Goal: Task Accomplishment & Management: Manage account settings

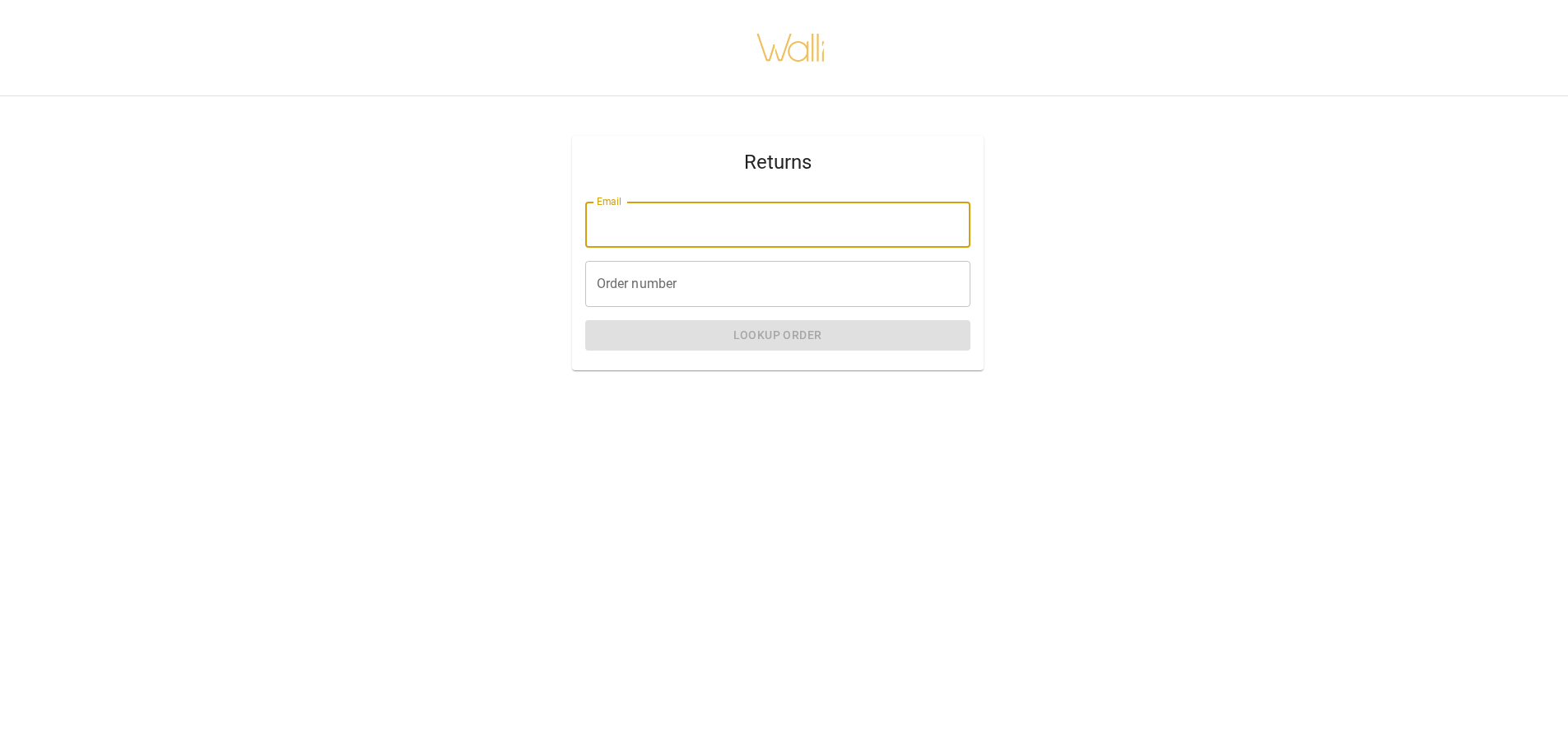
click at [613, 221] on input "Email" at bounding box center [777, 225] width 385 height 46
type input "**********"
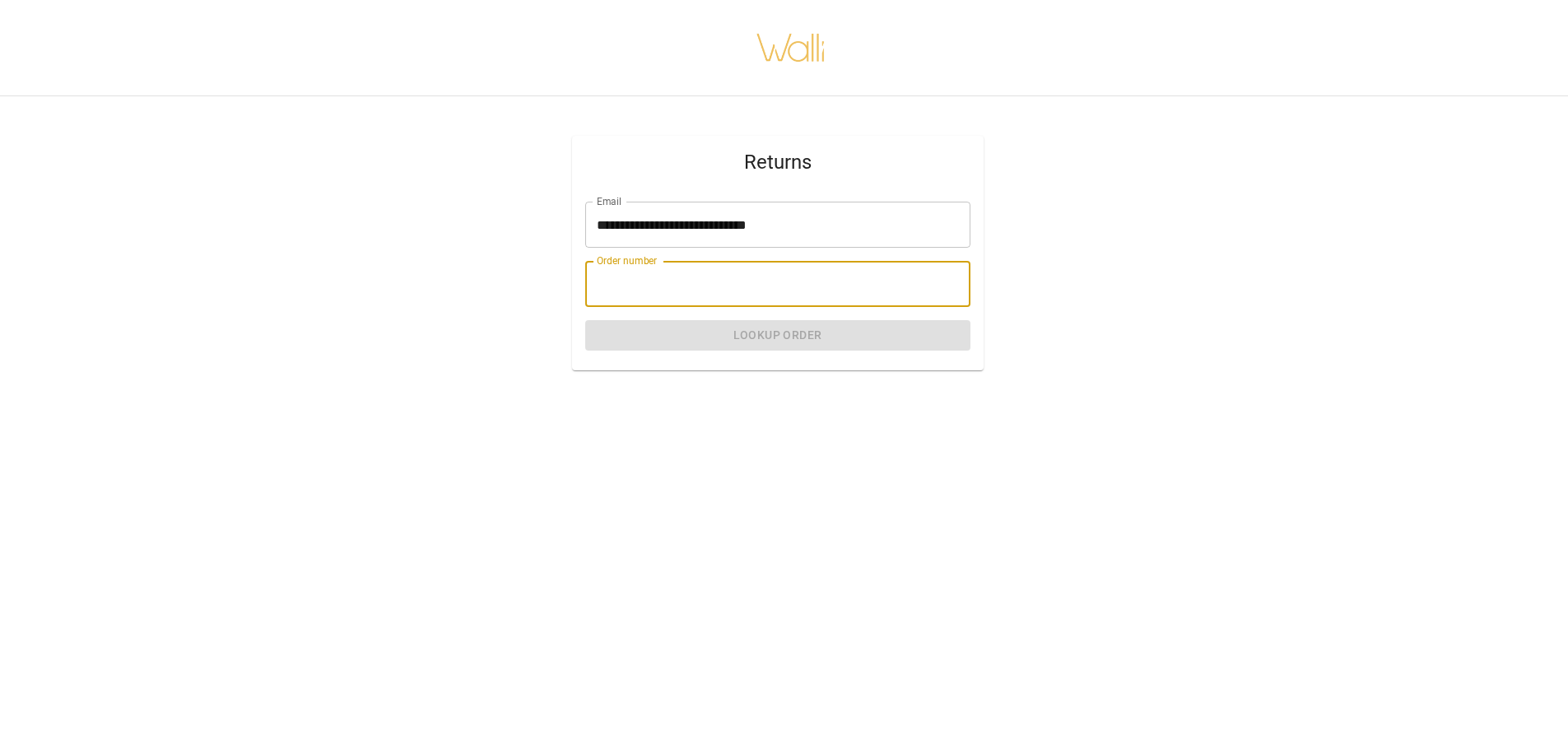
click at [634, 289] on input "Order number" at bounding box center [777, 283] width 385 height 46
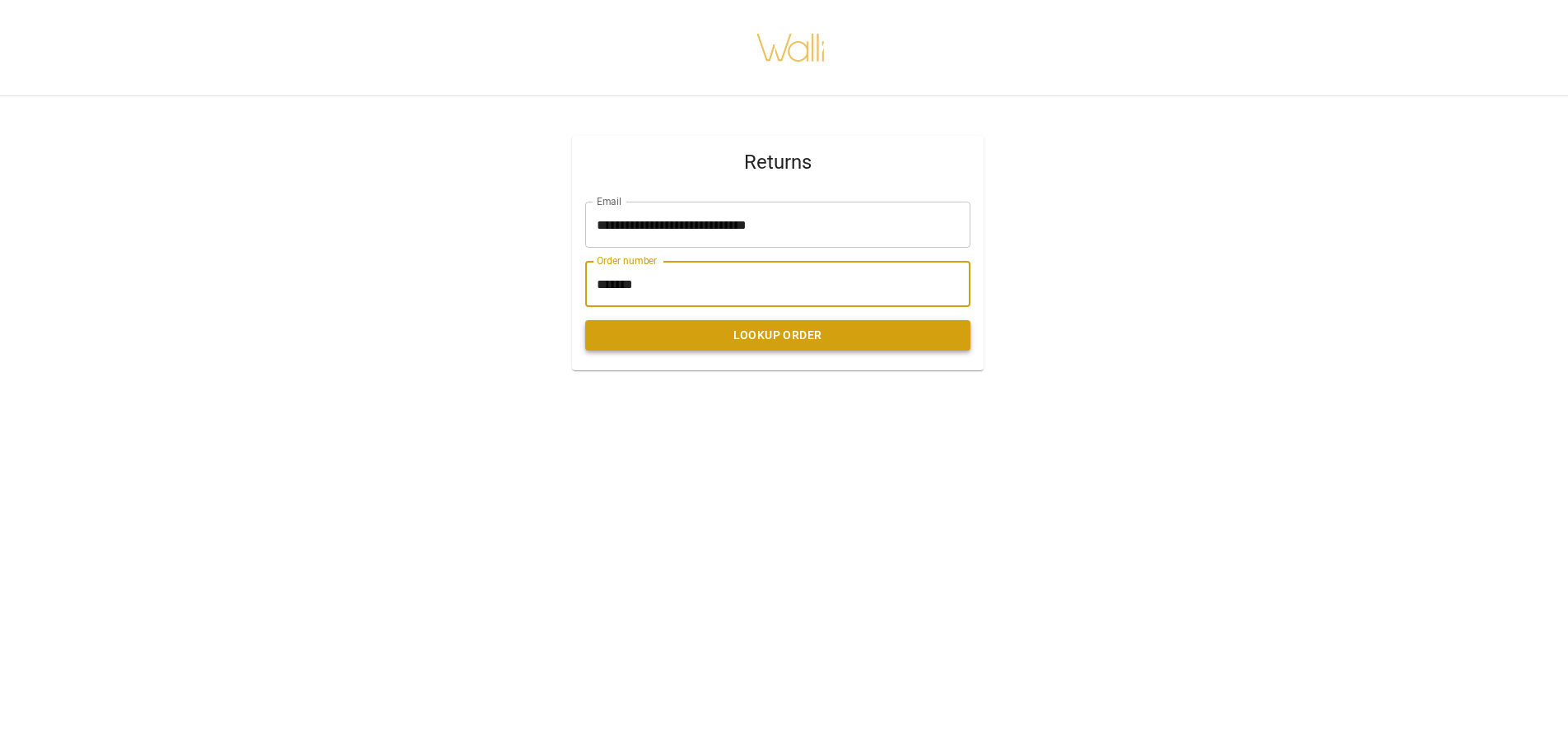
type input "*******"
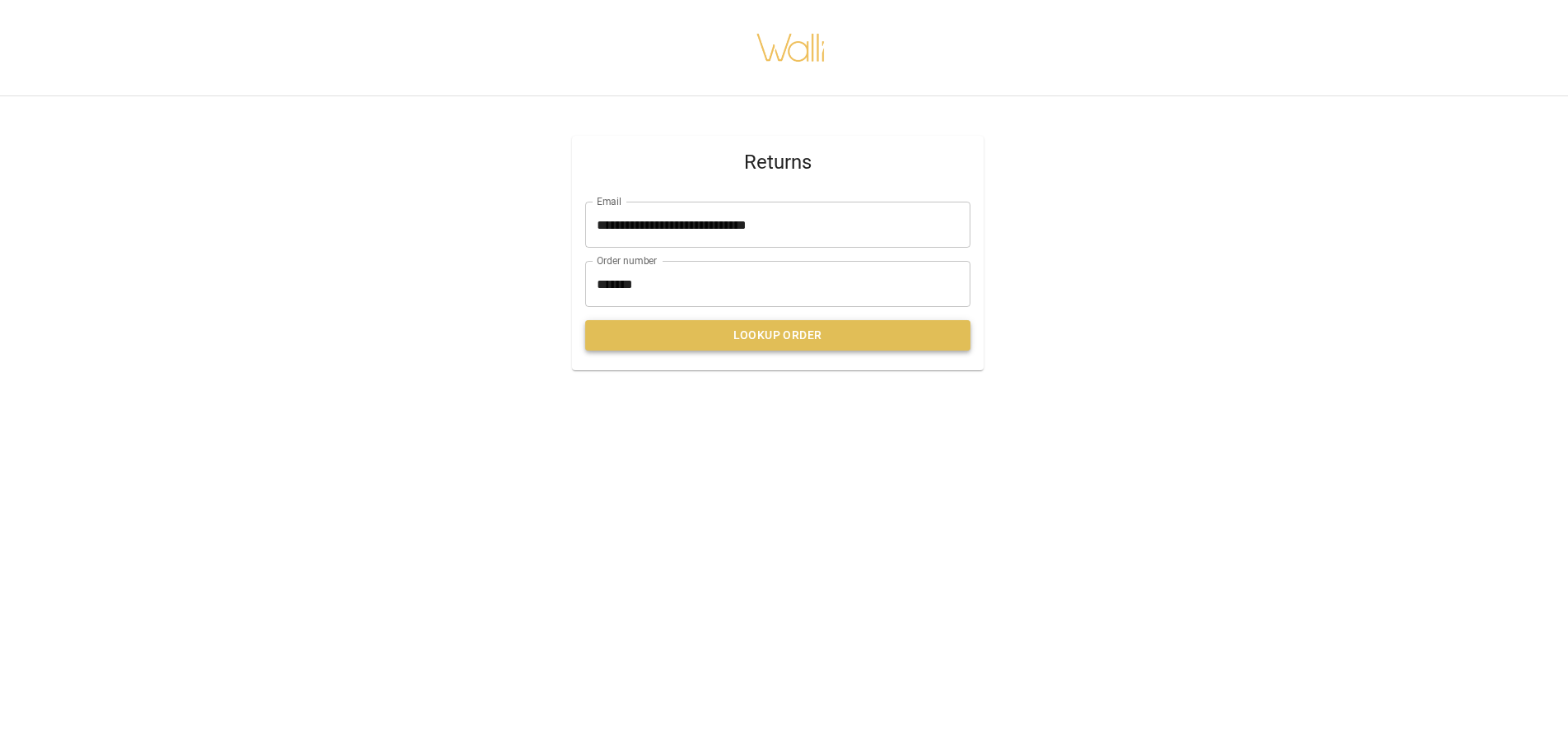
click at [777, 324] on button "Lookup Order" at bounding box center [777, 335] width 385 height 30
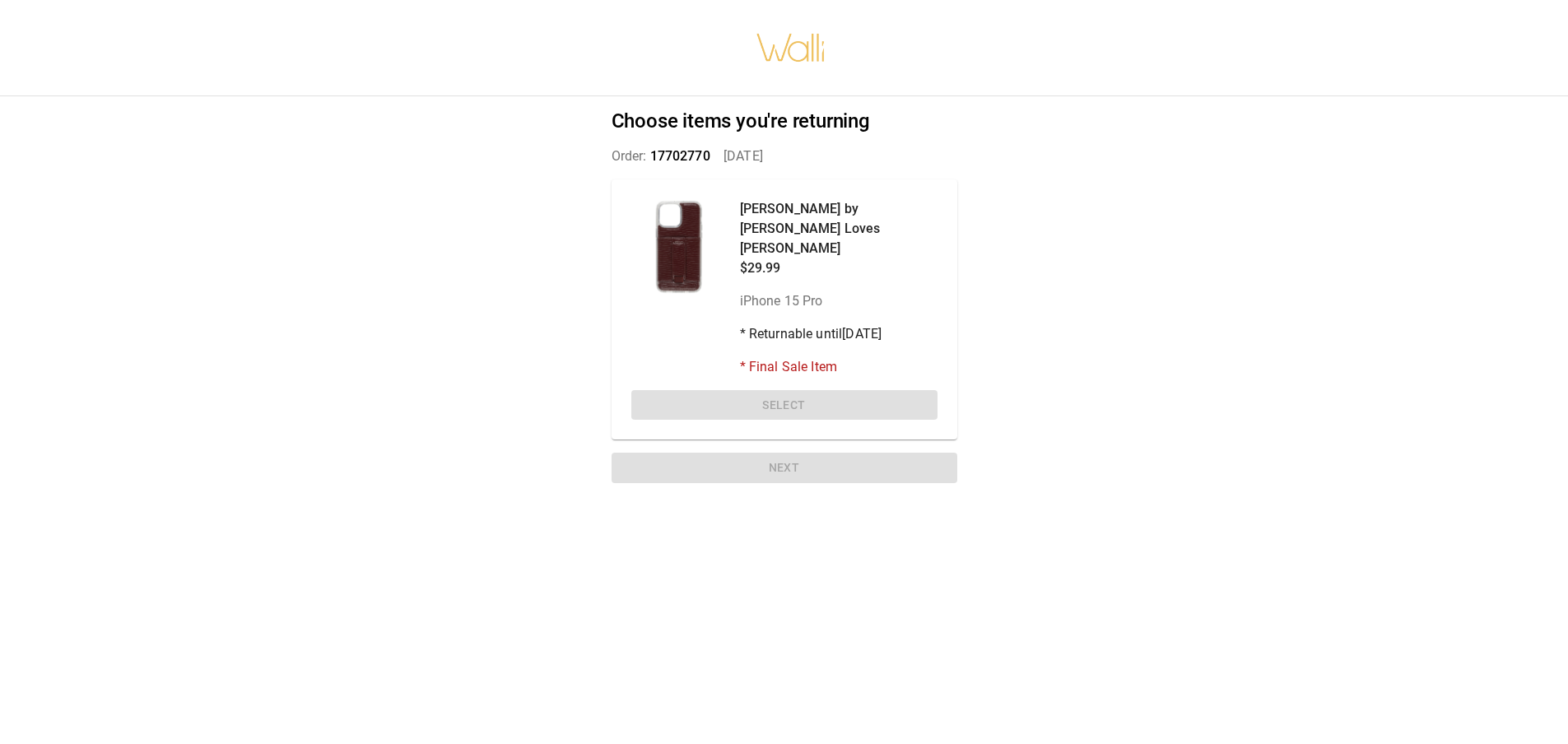
click at [785, 331] on div "Vivienne Maroon by Chris Loves Julia $29.99 iPhone 15 Pro * Returnable until 11…" at bounding box center [838, 288] width 197 height 177
click at [747, 207] on p "[PERSON_NAME] by [PERSON_NAME] Loves [PERSON_NAME]" at bounding box center [838, 229] width 197 height 59
click at [758, 270] on div "Vivienne Maroon by Chris Loves Julia $29.99 iPhone 15 Pro * Returnable until 11…" at bounding box center [838, 288] width 197 height 177
drag, startPoint x: 769, startPoint y: 287, endPoint x: 769, endPoint y: 304, distance: 17.0
click at [769, 297] on div "Vivienne Maroon by Chris Loves Julia $29.99 iPhone 15 Pro * Returnable until 11…" at bounding box center [838, 288] width 197 height 177
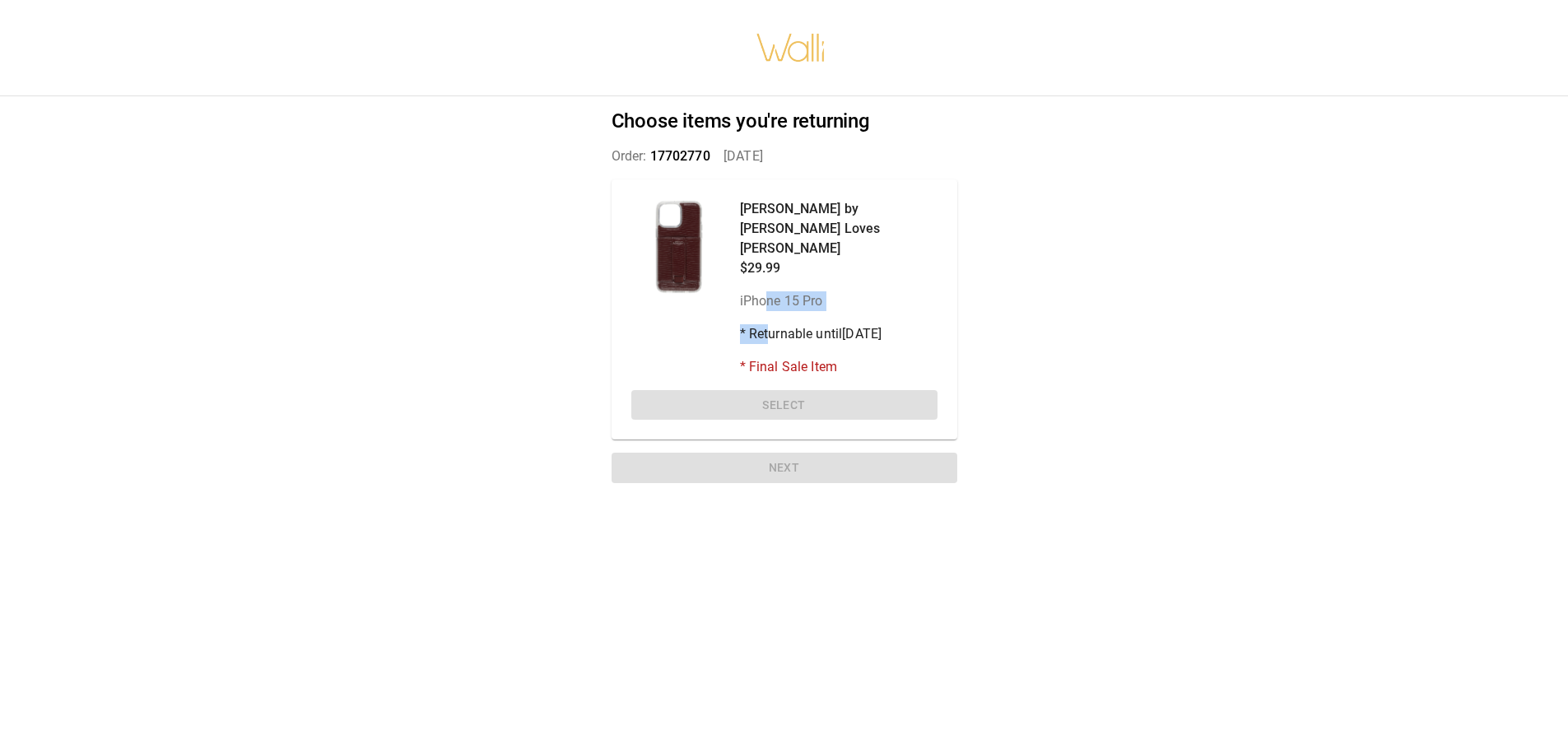
click at [769, 303] on div "Vivienne Maroon by Chris Loves Julia $29.99 iPhone 15 Pro * Returnable until 11…" at bounding box center [838, 288] width 197 height 177
click at [819, 324] on p "* Returnable until 11/6/2025" at bounding box center [838, 335] width 197 height 20
click at [807, 300] on div "Vivienne Maroon by Chris Loves Julia $29.99 iPhone 15 Pro * Returnable until 11…" at bounding box center [838, 288] width 197 height 177
click at [766, 292] on p "iPhone 15 Pro" at bounding box center [838, 302] width 197 height 20
click at [762, 386] on div "[PERSON_NAME] by [PERSON_NAME] Loves [PERSON_NAME] $29.99 iPhone 15 Pro * Retur…" at bounding box center [784, 309] width 346 height 260
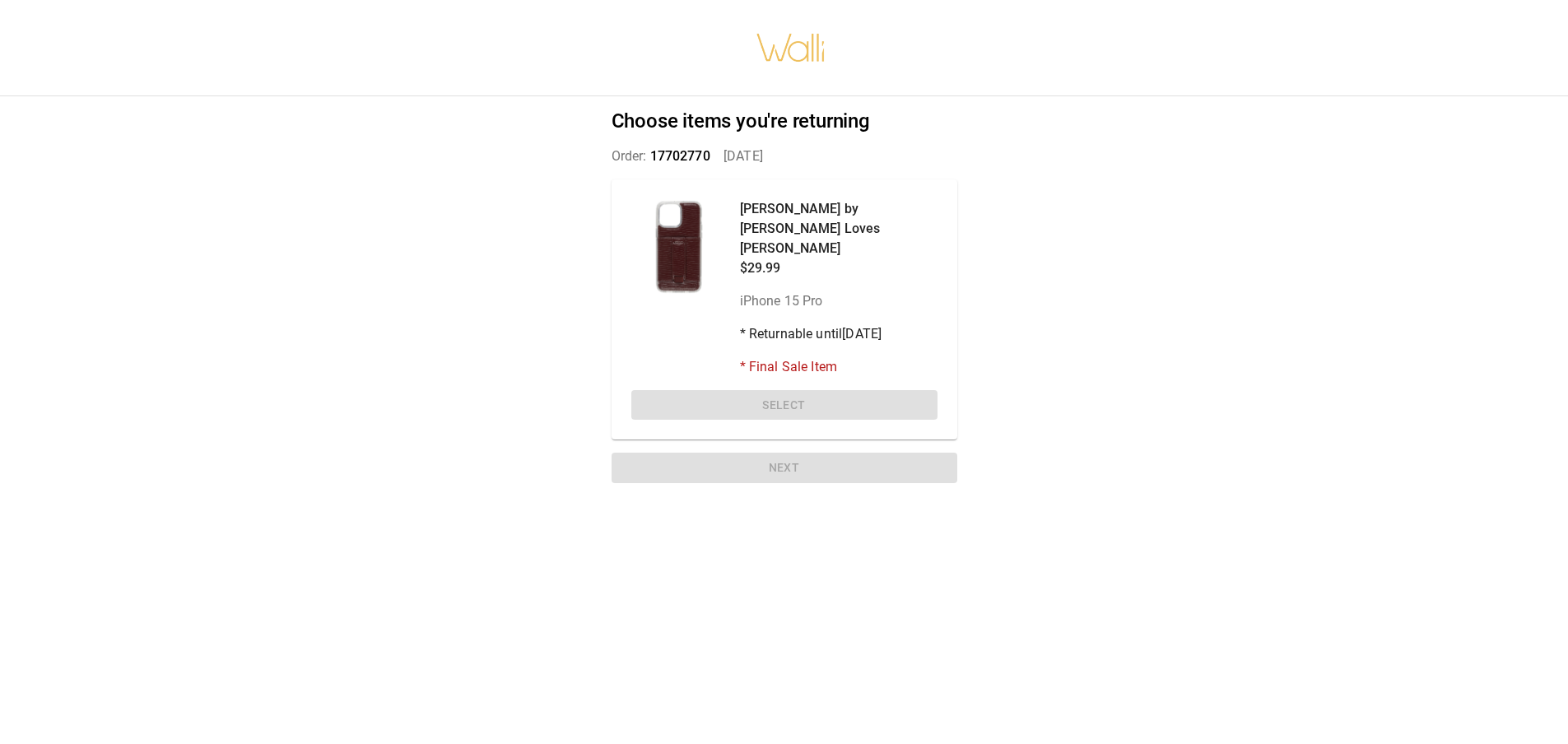
click at [797, 436] on div "Choose items you're returning Order: 17702770   [DATE] [PERSON_NAME] by [PERSON…" at bounding box center [784, 299] width 385 height 407
click at [788, 367] on div "[PERSON_NAME] by [PERSON_NAME] Loves [PERSON_NAME] $29.99 iPhone 15 Pro * Retur…" at bounding box center [784, 309] width 346 height 260
click at [679, 237] on div at bounding box center [678, 247] width 95 height 95
click at [780, 213] on p "[PERSON_NAME] by [PERSON_NAME] Loves [PERSON_NAME]" at bounding box center [838, 229] width 197 height 59
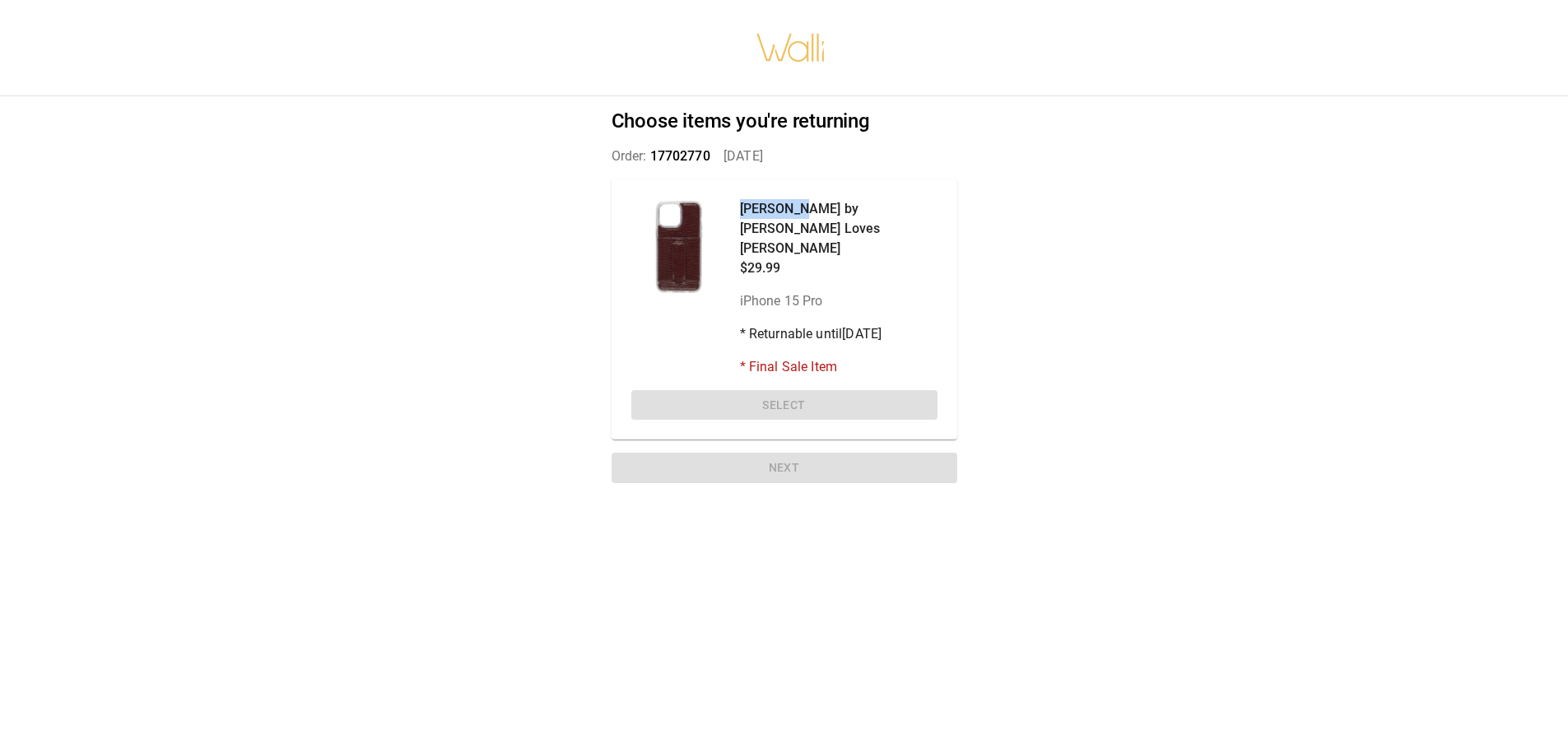
click at [780, 213] on p "[PERSON_NAME] by [PERSON_NAME] Loves [PERSON_NAME]" at bounding box center [838, 229] width 197 height 59
click at [731, 279] on div "Vivienne Maroon by Chris Loves Julia $29.99 iPhone 15 Pro * Returnable until 11…" at bounding box center [784, 288] width 306 height 177
click at [761, 385] on div "[PERSON_NAME] by [PERSON_NAME] Loves [PERSON_NAME] $29.99 iPhone 15 Pro * Retur…" at bounding box center [784, 309] width 346 height 260
click at [761, 386] on div "[PERSON_NAME] by [PERSON_NAME] Loves [PERSON_NAME] $29.99 iPhone 15 Pro * Retur…" at bounding box center [784, 309] width 346 height 260
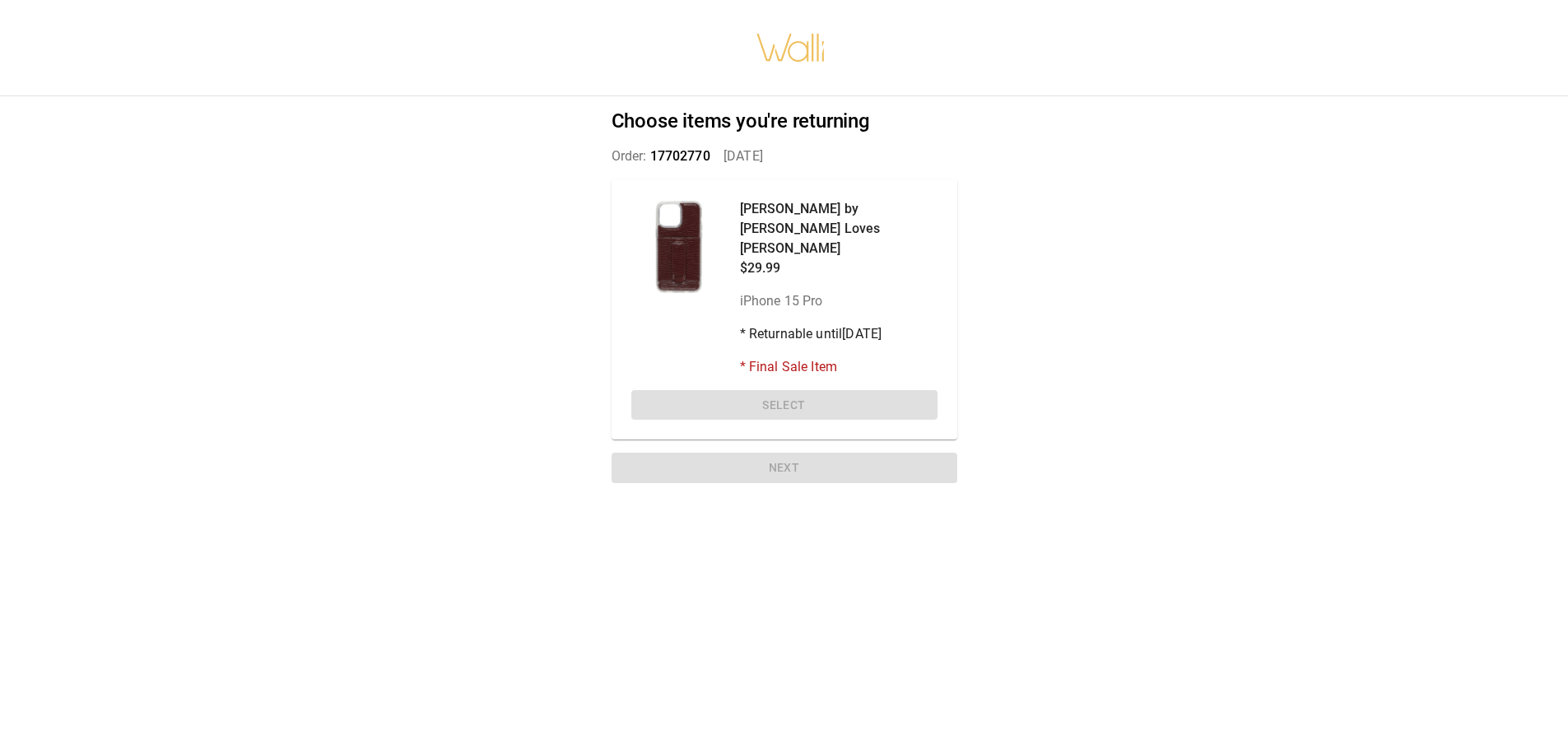
click at [784, 386] on div "[PERSON_NAME] by [PERSON_NAME] Loves [PERSON_NAME] $29.99 iPhone 15 Pro * Retur…" at bounding box center [784, 309] width 346 height 260
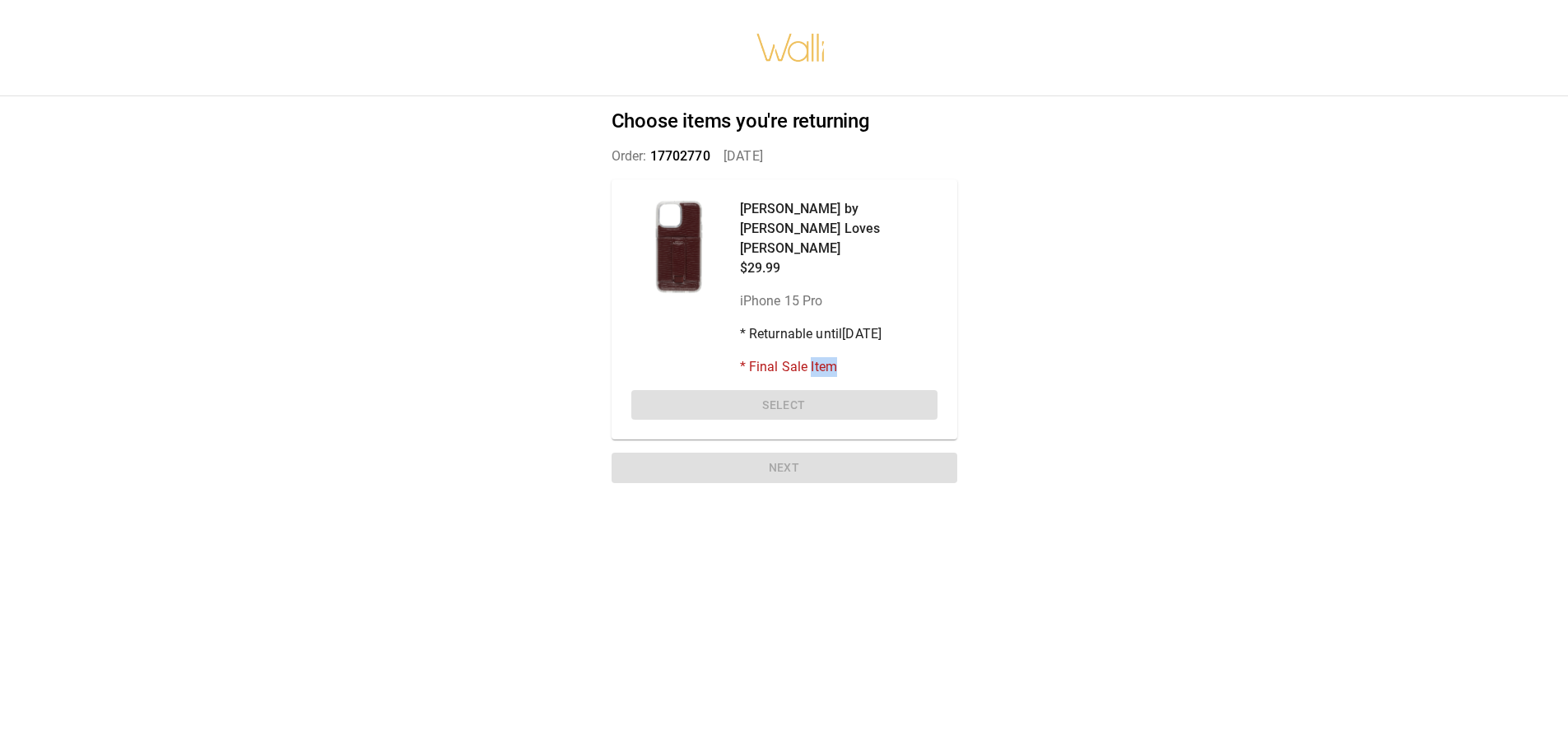
click at [784, 386] on div "[PERSON_NAME] by [PERSON_NAME] Loves [PERSON_NAME] $29.99 iPhone 15 Pro * Retur…" at bounding box center [784, 309] width 346 height 260
click at [776, 449] on div "Choose items you're returning Order: 17702770   [DATE] [PERSON_NAME] by [PERSON…" at bounding box center [784, 299] width 385 height 407
click at [776, 450] on div "Choose items you're returning Order: 17702770   [DATE] [PERSON_NAME] by [PERSON…" at bounding box center [784, 299] width 385 height 407
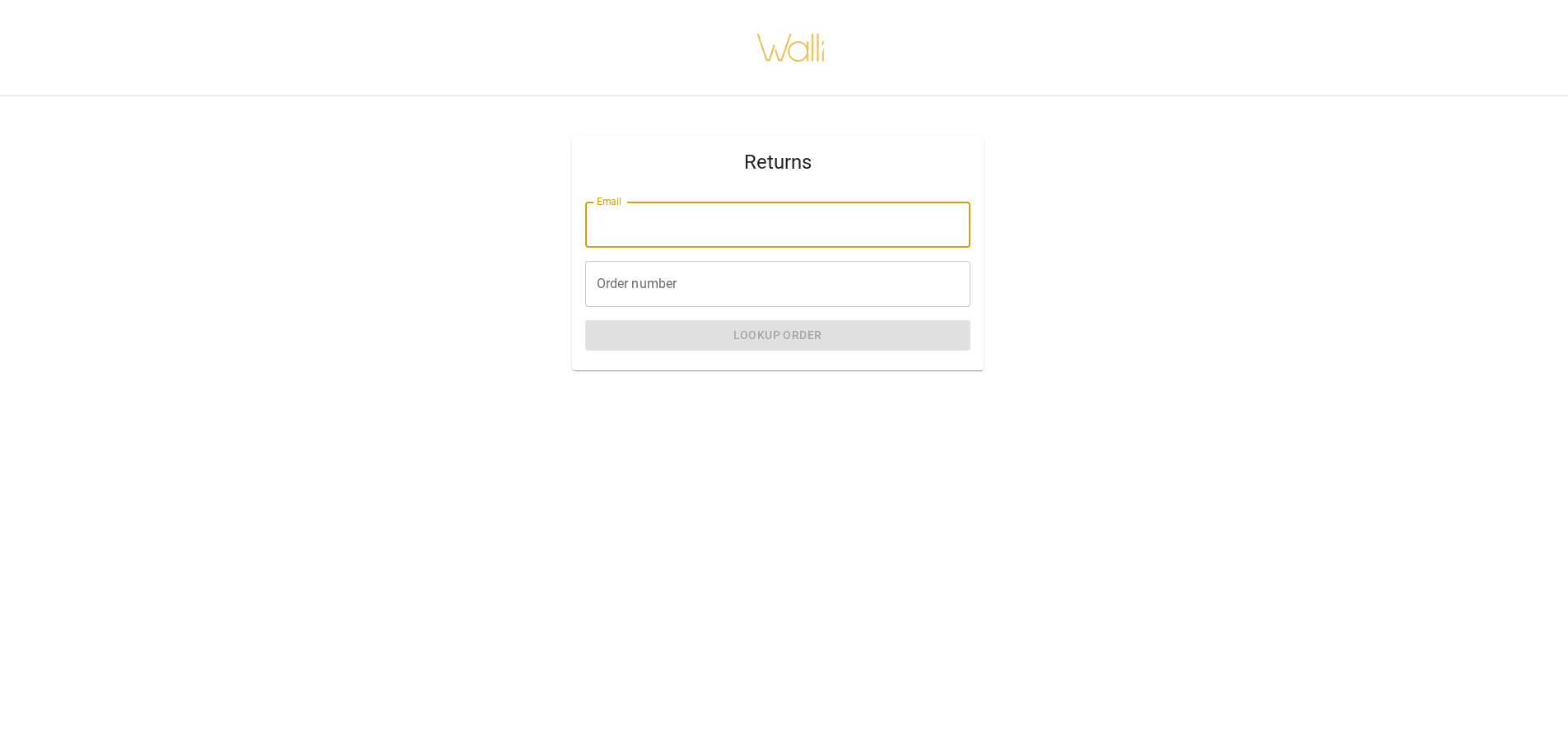
click at [614, 223] on input "Email" at bounding box center [777, 225] width 385 height 46
type input "**********"
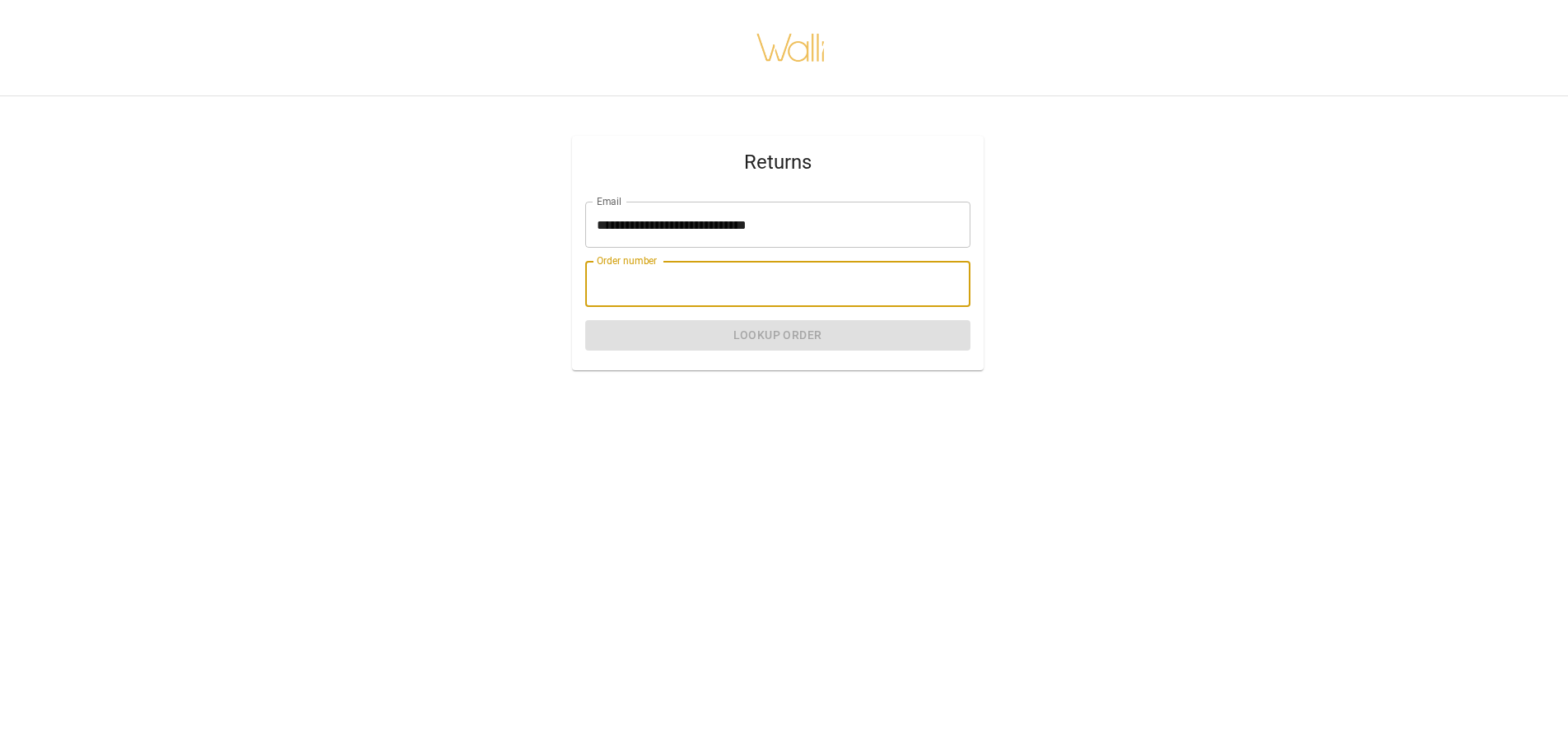
click at [607, 286] on input "Order number" at bounding box center [777, 283] width 385 height 46
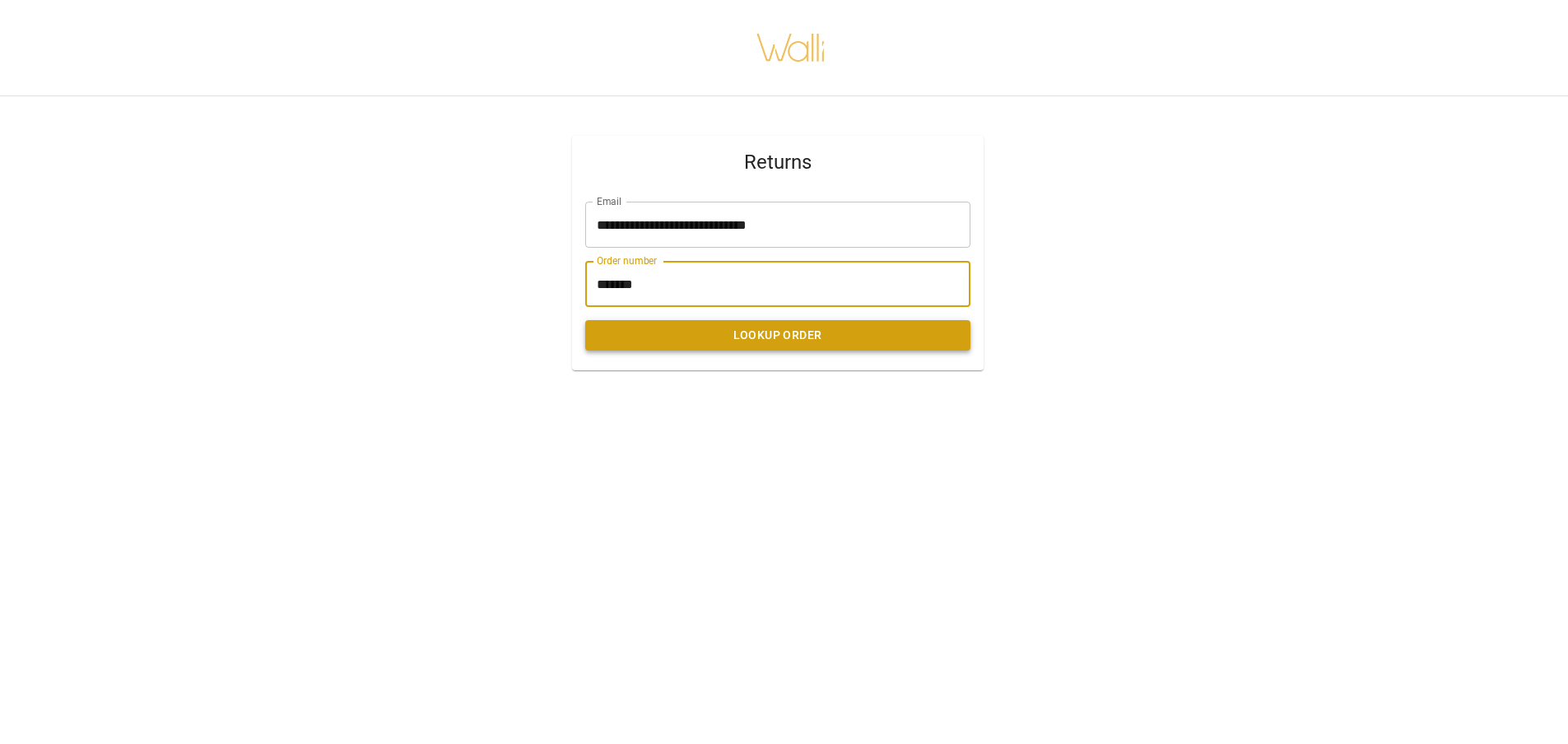
type input "*******"
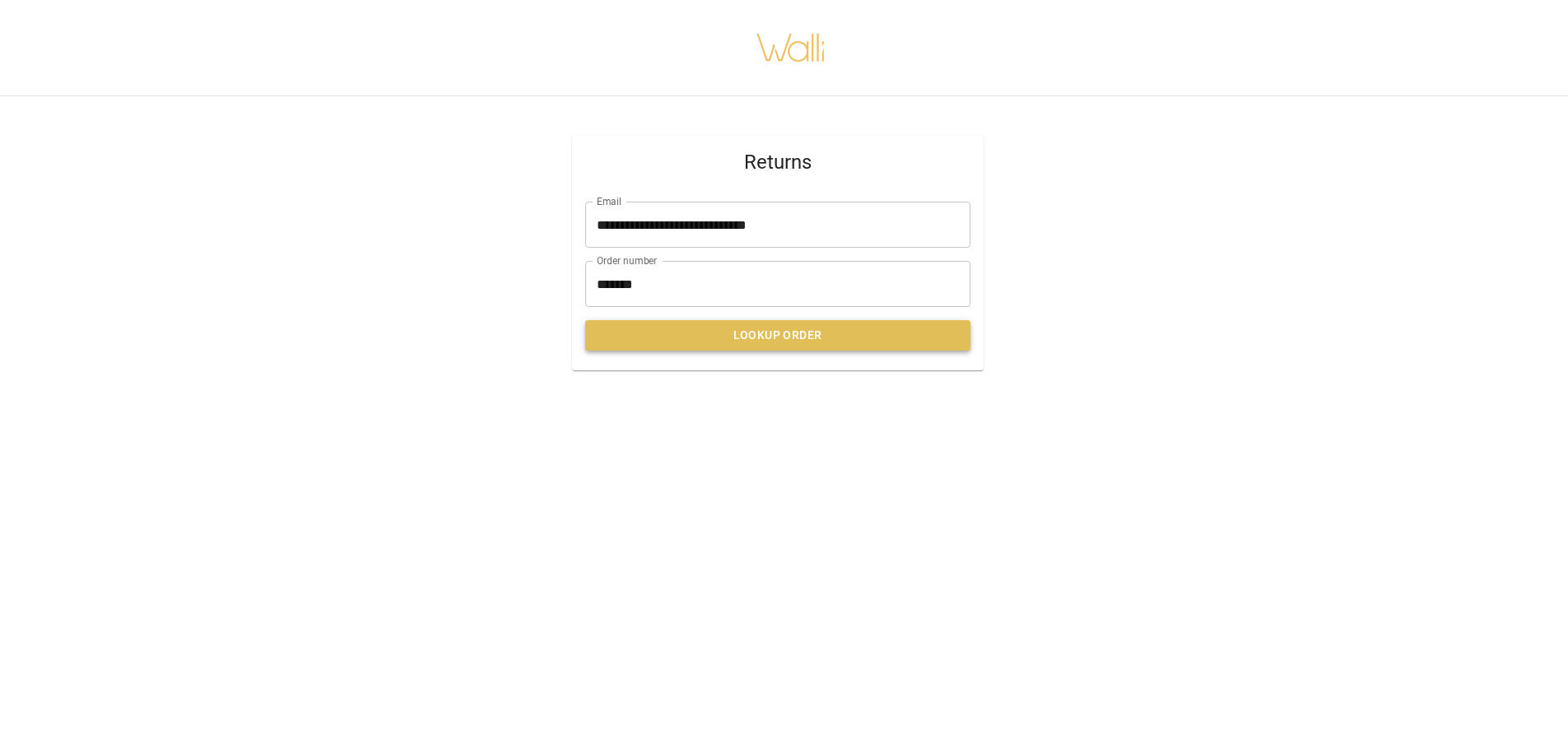
click at [821, 326] on button "Lookup Order" at bounding box center [777, 335] width 385 height 30
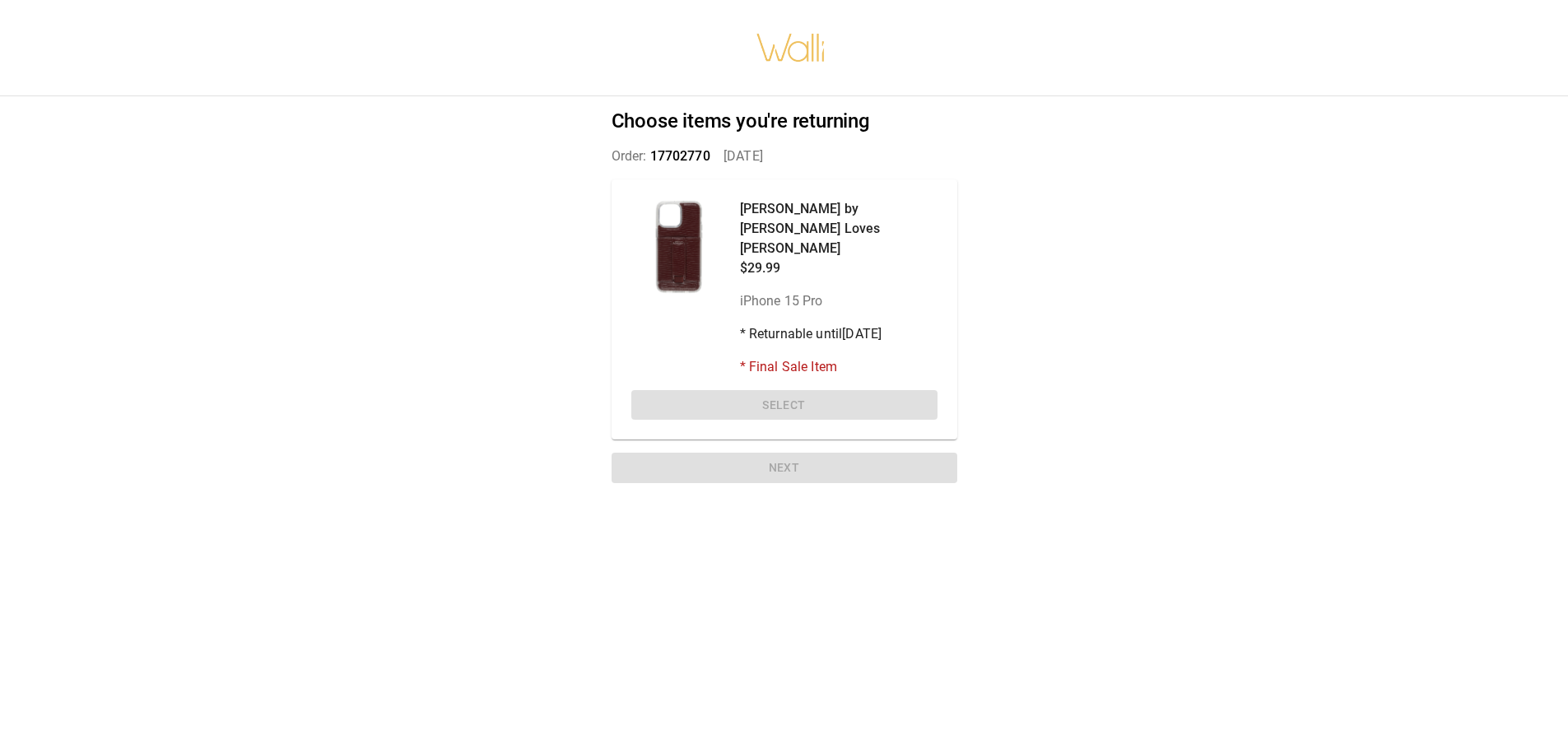
click at [786, 384] on div "[PERSON_NAME] by [PERSON_NAME] Loves [PERSON_NAME] $29.99 iPhone 15 Pro * Retur…" at bounding box center [784, 309] width 346 height 260
click at [672, 154] on span "17702770" at bounding box center [680, 155] width 60 height 16
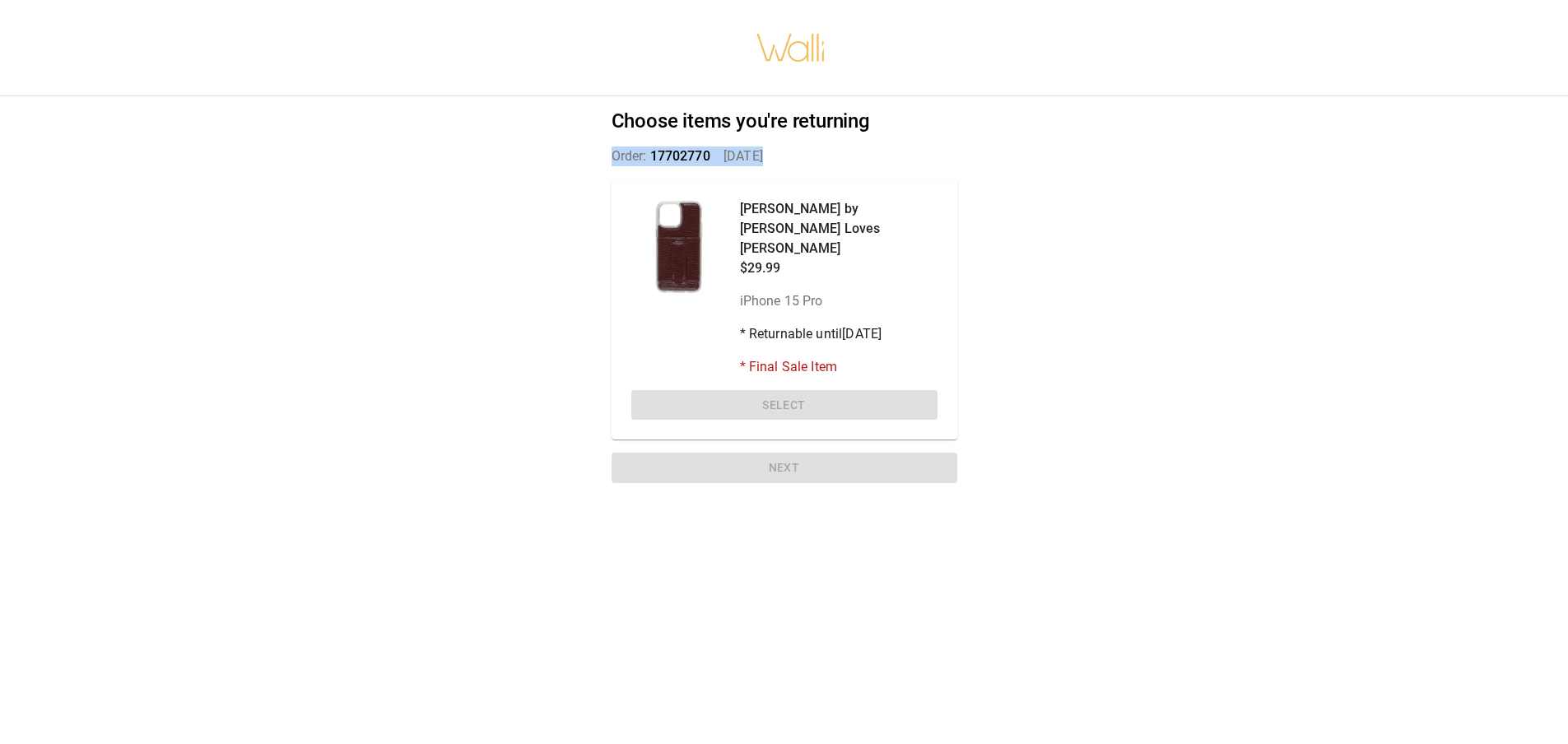
click at [672, 154] on span "17702770" at bounding box center [680, 155] width 60 height 16
click at [672, 153] on span "17702770" at bounding box center [680, 155] width 60 height 16
click at [668, 326] on div "Vivienne Maroon by Chris Loves Julia $29.99 iPhone 15 Pro * Returnable until 11…" at bounding box center [784, 288] width 306 height 177
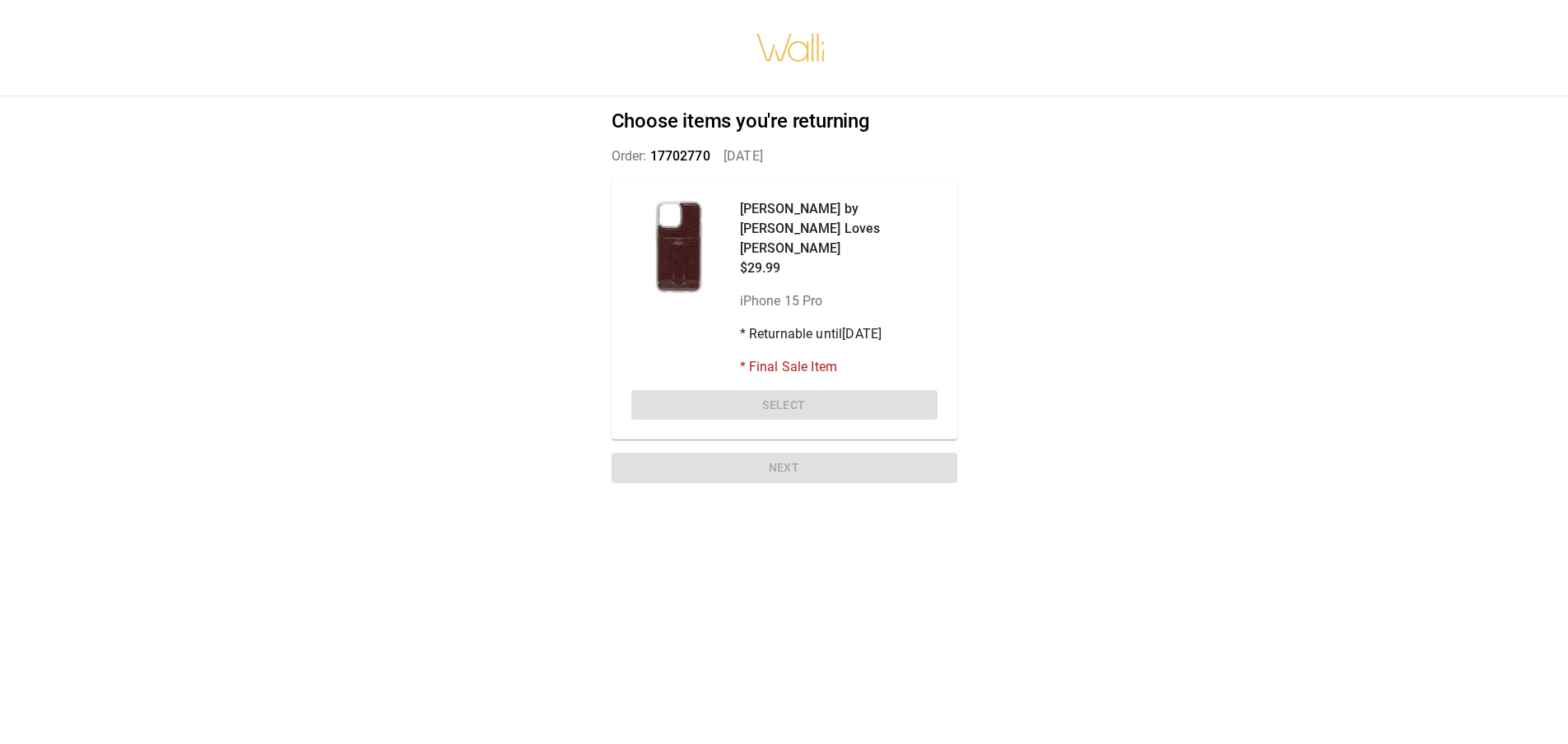
click at [683, 254] on div at bounding box center [678, 247] width 95 height 95
click at [684, 254] on div at bounding box center [678, 247] width 95 height 95
click at [764, 206] on p "[PERSON_NAME] by [PERSON_NAME] Loves [PERSON_NAME]" at bounding box center [838, 229] width 197 height 59
click at [777, 218] on p "[PERSON_NAME] by [PERSON_NAME] Loves [PERSON_NAME]" at bounding box center [838, 229] width 197 height 59
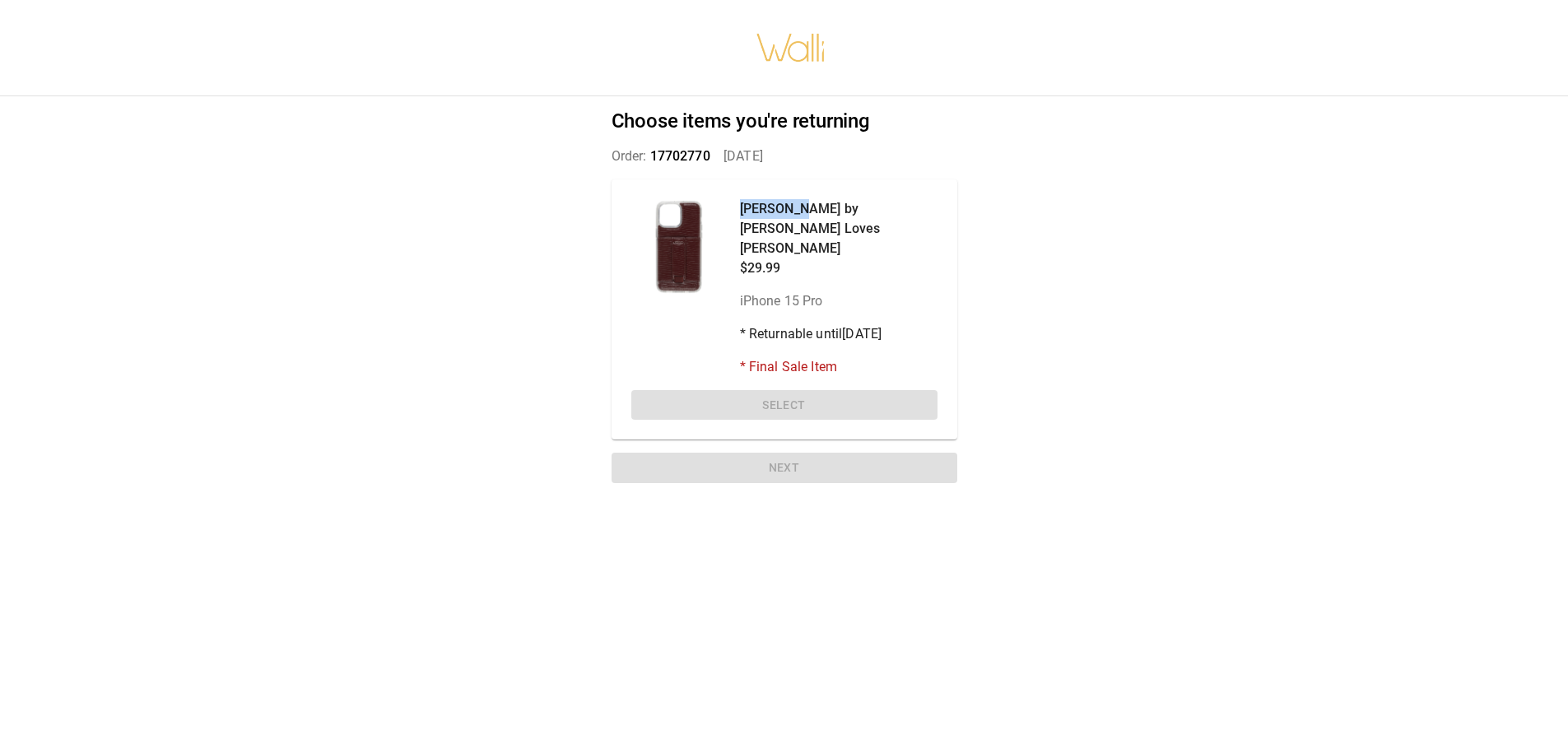
click at [777, 218] on p "[PERSON_NAME] by [PERSON_NAME] Loves [PERSON_NAME]" at bounding box center [838, 229] width 197 height 59
click at [795, 214] on p "[PERSON_NAME] by [PERSON_NAME] Loves [PERSON_NAME]" at bounding box center [838, 229] width 197 height 59
click at [785, 447] on div "Choose items you're returning Order: 17702770   [DATE] [PERSON_NAME] by [PERSON…" at bounding box center [784, 299] width 385 height 407
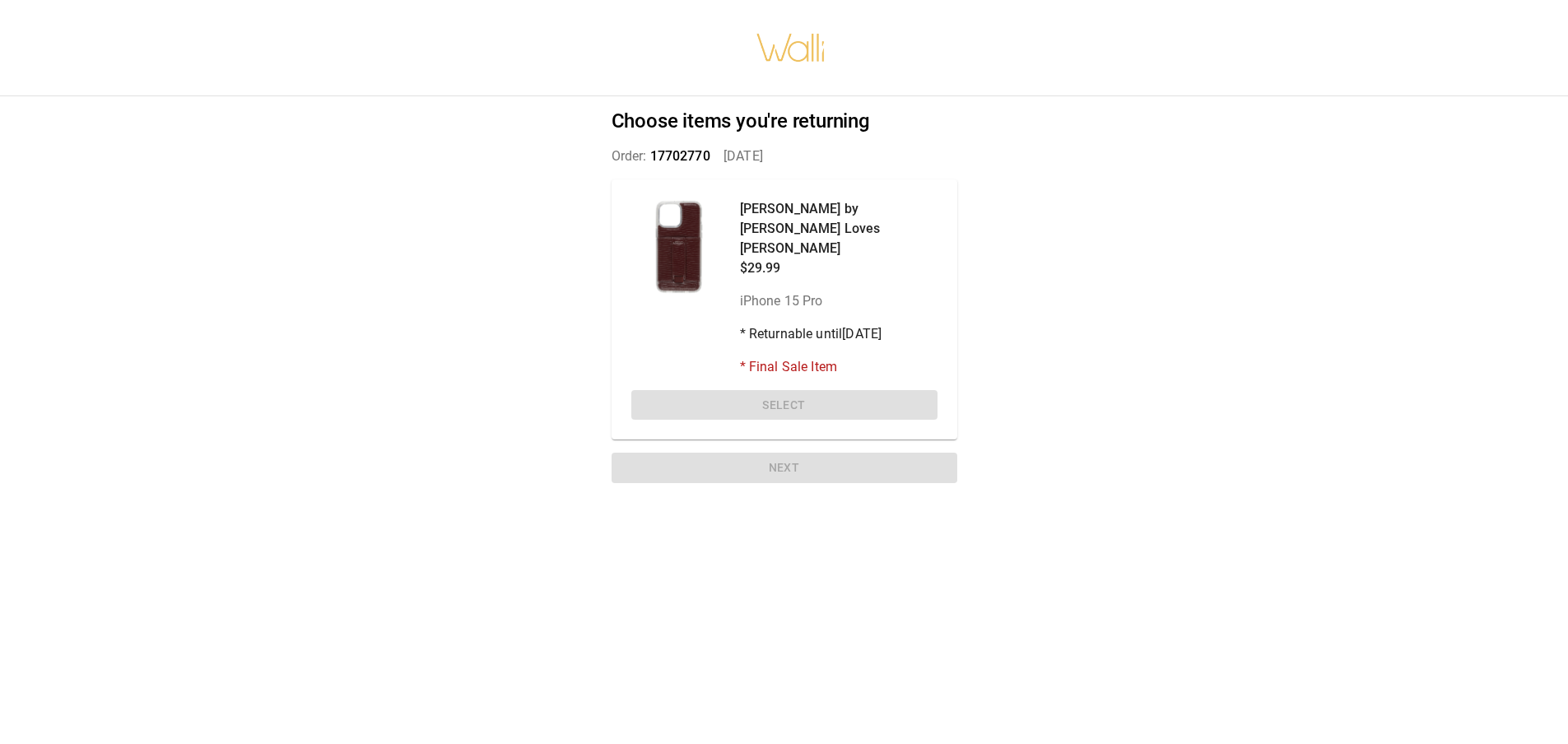
click at [785, 447] on div "Choose items you're returning Order: 17702770   [DATE] [PERSON_NAME] by [PERSON…" at bounding box center [784, 299] width 385 height 407
click at [786, 447] on div "Choose items you're returning Order: 17702770   [DATE] [PERSON_NAME] by [PERSON…" at bounding box center [784, 299] width 385 height 407
click at [661, 352] on div "Vivienne Maroon by Chris Loves Julia $29.99 iPhone 15 Pro * Returnable until 11…" at bounding box center [784, 288] width 306 height 177
click at [774, 292] on p "iPhone 15 Pro" at bounding box center [838, 302] width 197 height 20
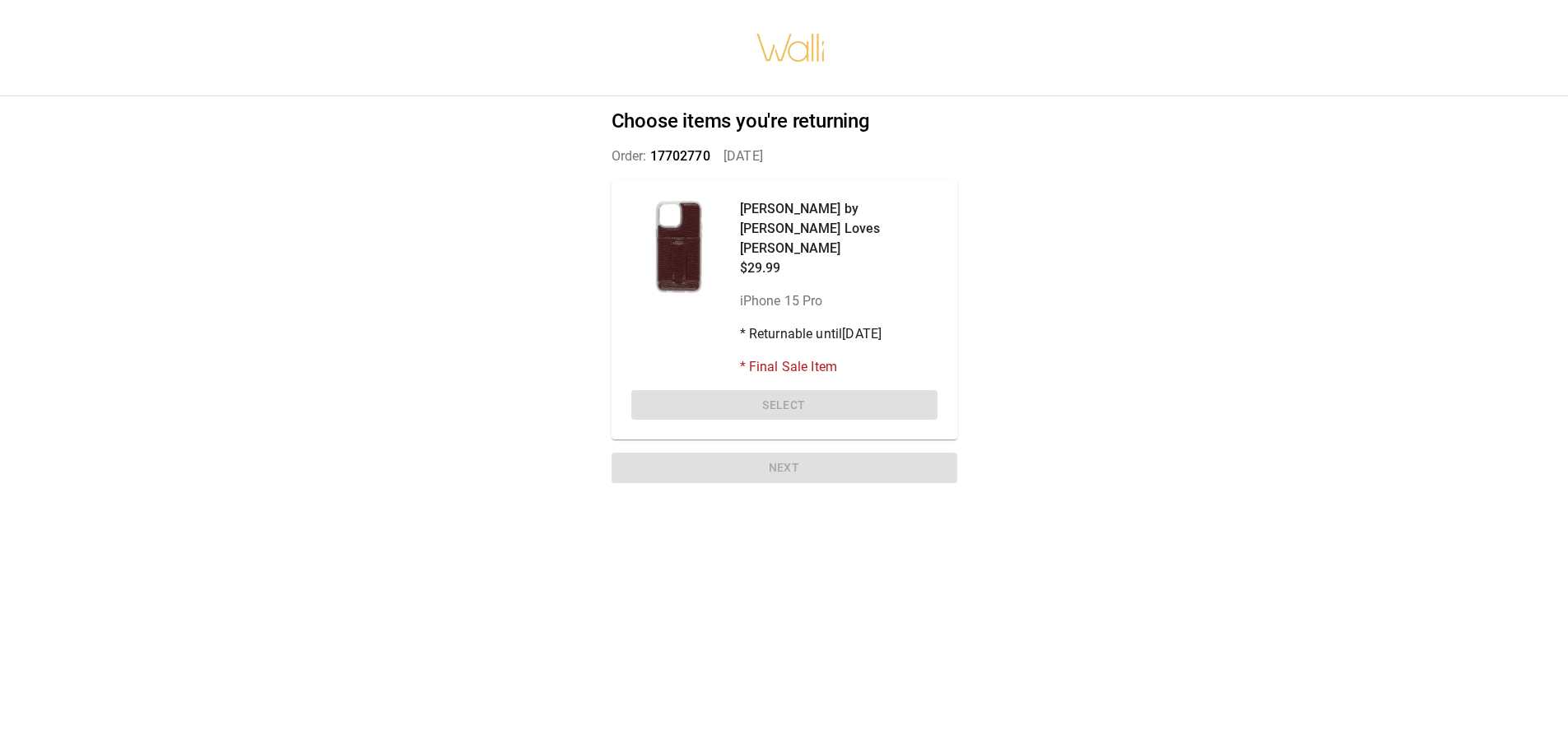
click at [674, 314] on div "Vivienne Maroon by Chris Loves Julia $29.99 iPhone 15 Pro * Returnable until 11…" at bounding box center [784, 288] width 306 height 177
click at [665, 237] on div at bounding box center [678, 247] width 95 height 95
click at [671, 239] on div at bounding box center [678, 247] width 95 height 95
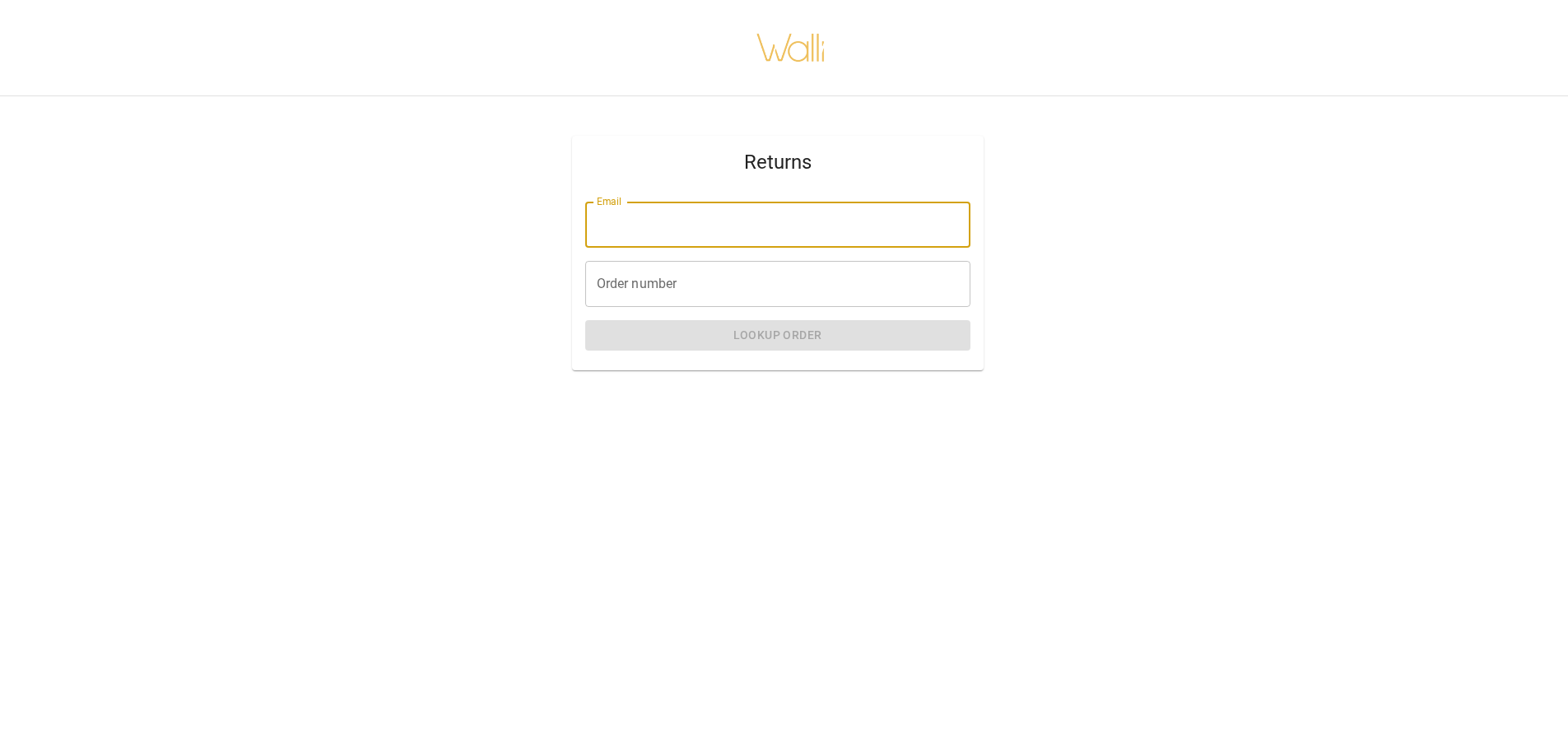
click at [593, 211] on input "Email" at bounding box center [777, 225] width 385 height 46
type input "**********"
click at [626, 295] on input "Order number" at bounding box center [777, 283] width 385 height 46
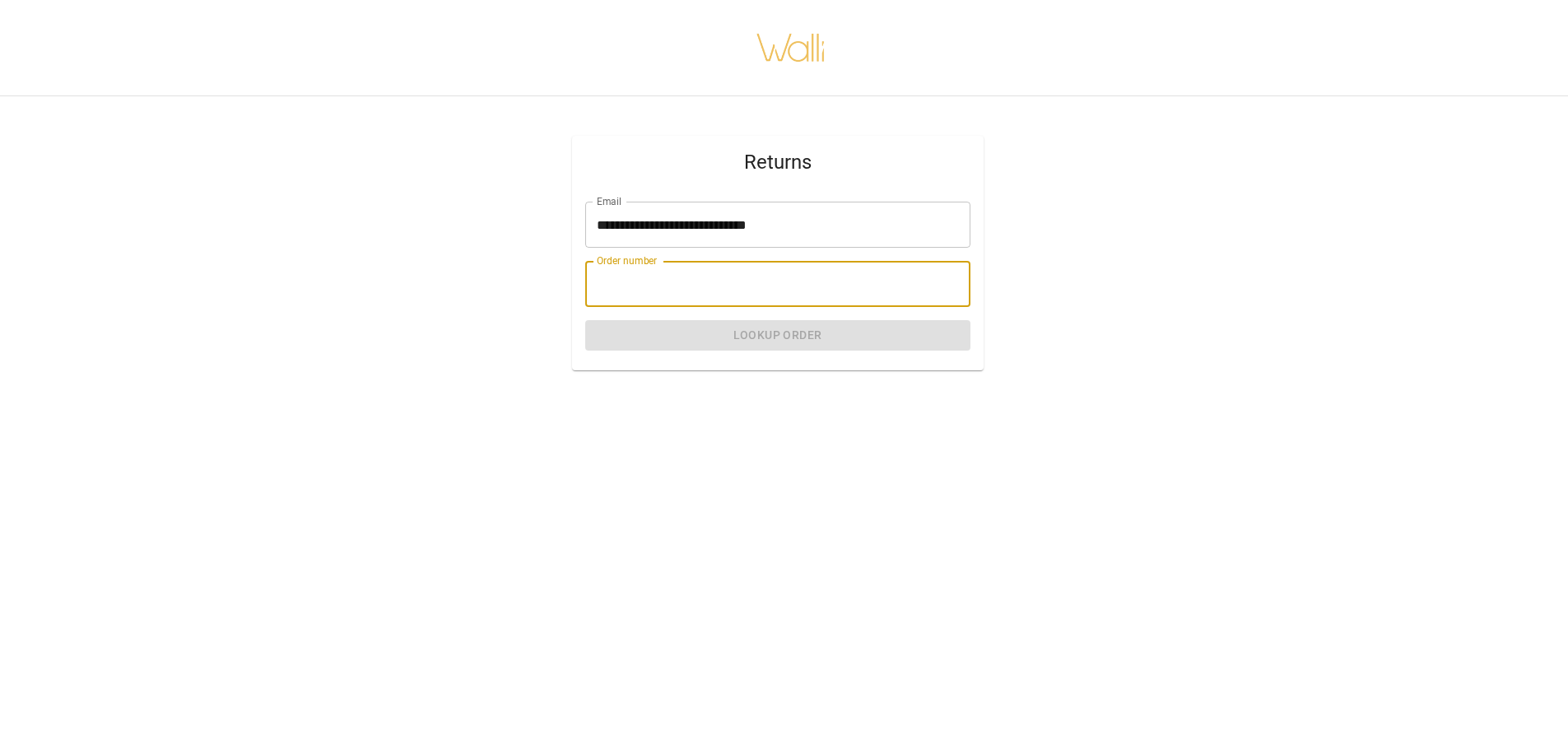
type input "*******"
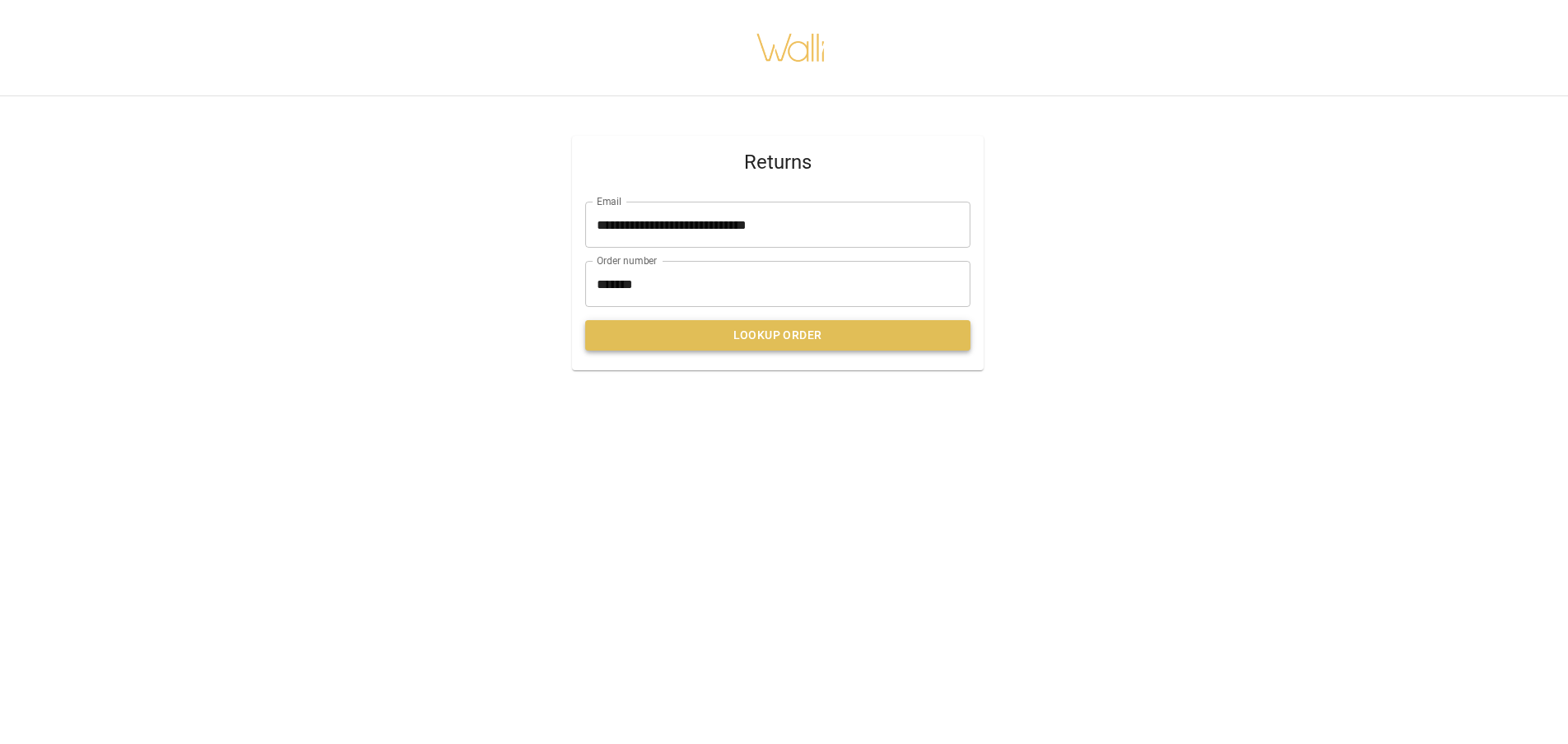
click at [741, 338] on button "Lookup Order" at bounding box center [777, 335] width 385 height 30
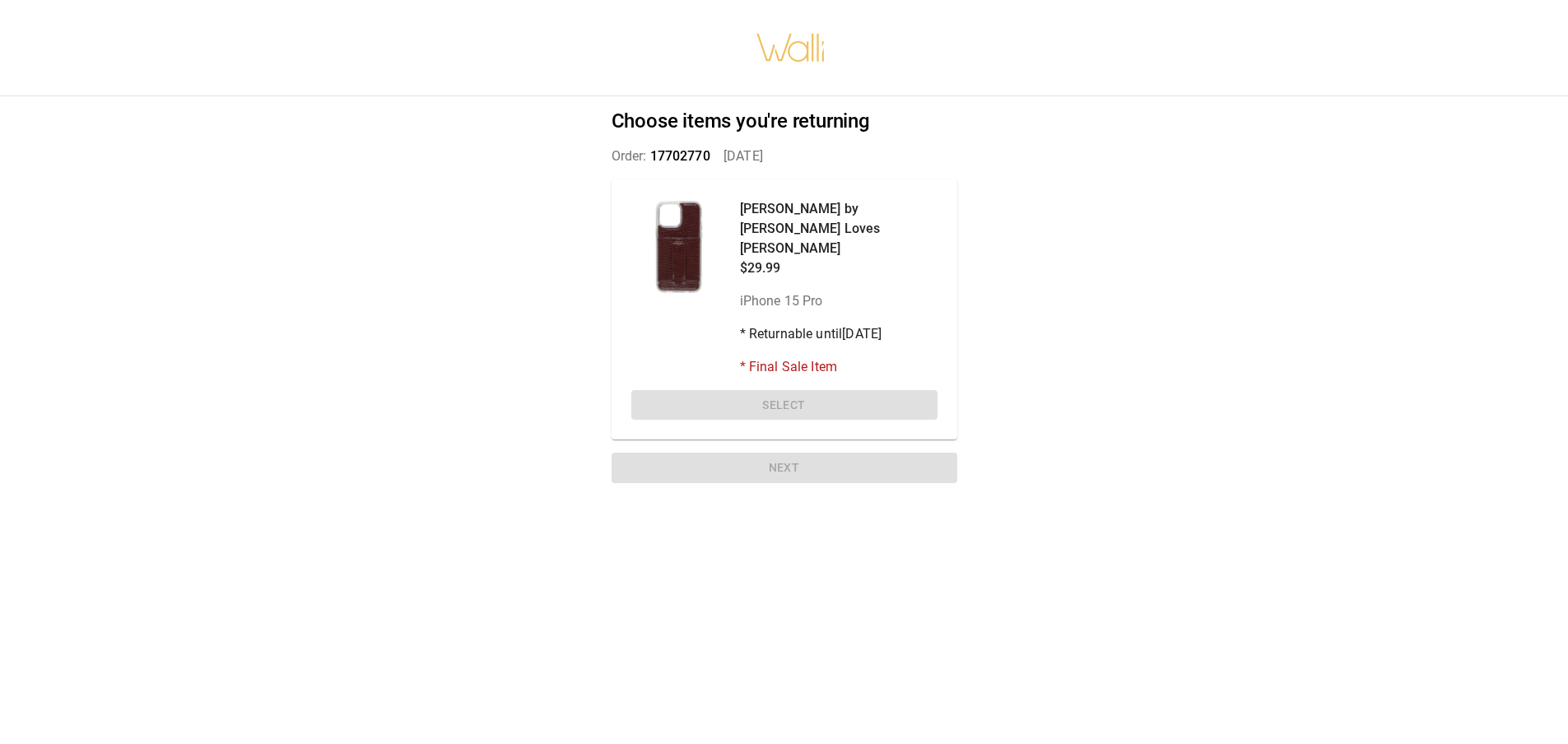
click at [675, 251] on div at bounding box center [678, 247] width 95 height 95
click at [795, 219] on p "[PERSON_NAME] by [PERSON_NAME] Loves [PERSON_NAME]" at bounding box center [838, 229] width 197 height 59
click at [702, 396] on div "[PERSON_NAME] by [PERSON_NAME] Loves [PERSON_NAME] $29.99 iPhone 15 Pro * Retur…" at bounding box center [784, 309] width 346 height 260
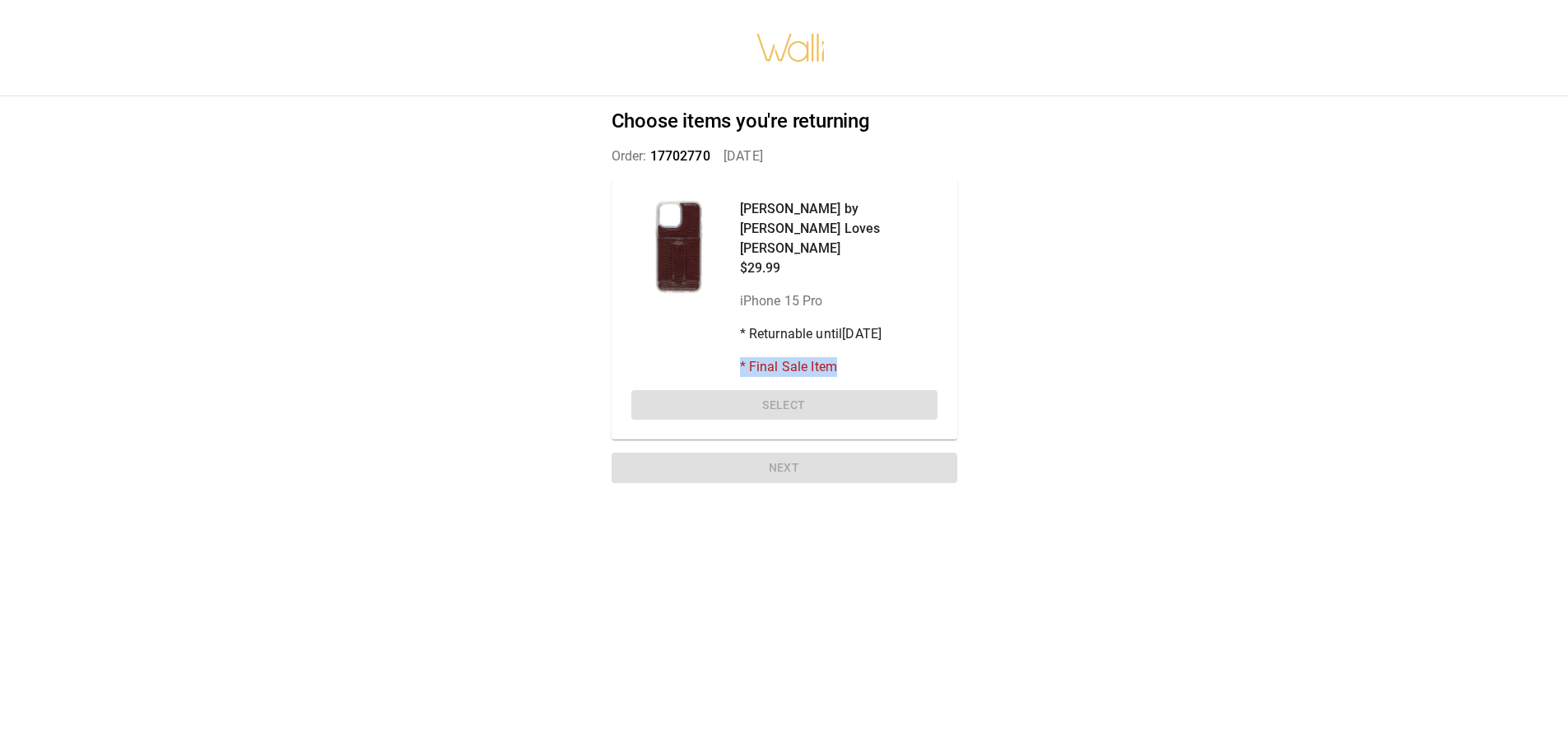
click at [702, 396] on div "[PERSON_NAME] by [PERSON_NAME] Loves [PERSON_NAME] $29.99 iPhone 15 Pro * Retur…" at bounding box center [784, 309] width 346 height 260
click at [700, 395] on div "[PERSON_NAME] by [PERSON_NAME] Loves [PERSON_NAME] $29.99 iPhone 15 Pro * Retur…" at bounding box center [784, 309] width 346 height 260
click at [704, 394] on div "[PERSON_NAME] by [PERSON_NAME] Loves [PERSON_NAME] $29.99 iPhone 15 Pro * Retur…" at bounding box center [784, 309] width 346 height 260
click at [715, 447] on div "Choose items you're returning Order: 17702770   [DATE] [PERSON_NAME] by [PERSON…" at bounding box center [784, 299] width 385 height 407
click at [715, 449] on div "Choose items you're returning Order: 17702770   [DATE] [PERSON_NAME] by [PERSON…" at bounding box center [784, 299] width 385 height 407
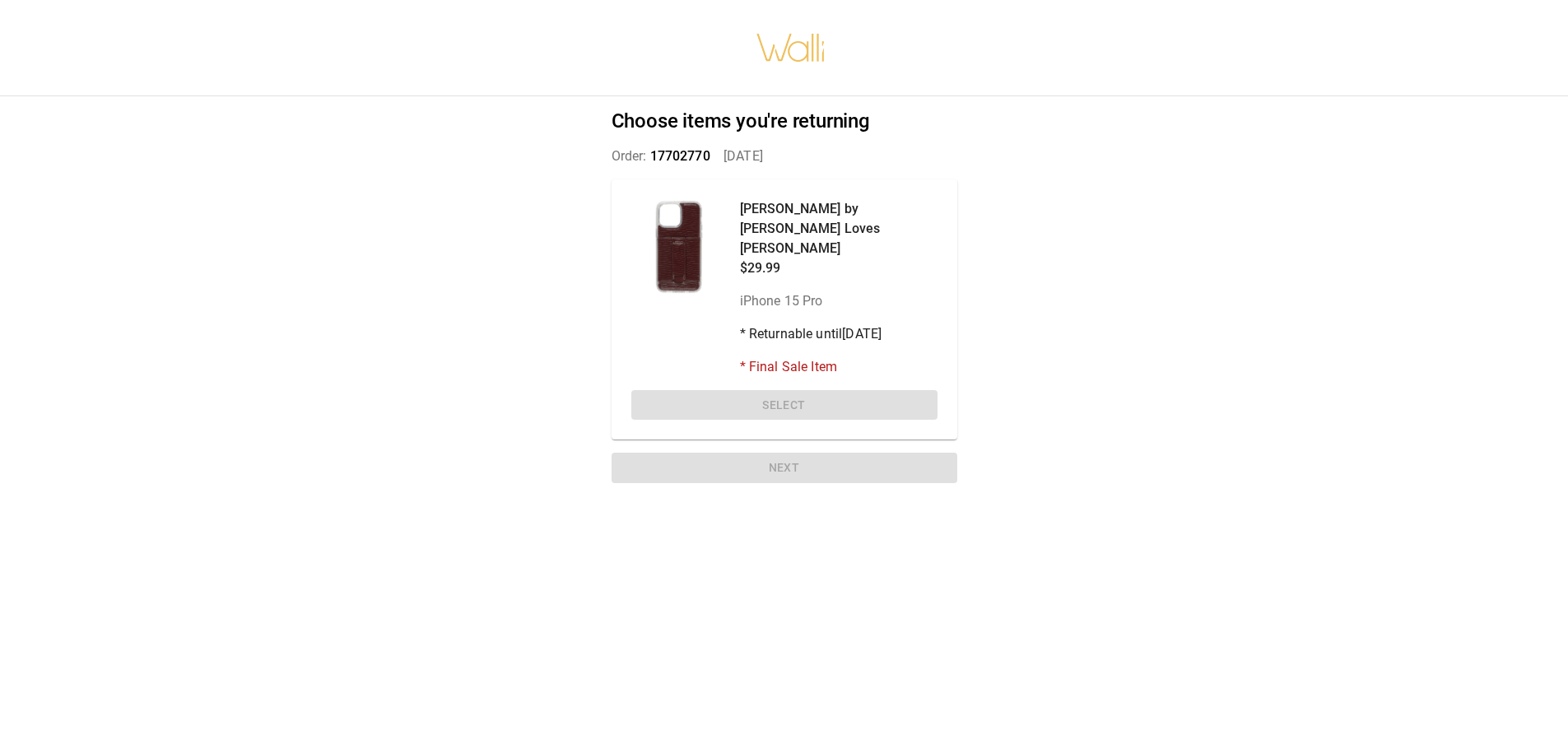
click at [715, 451] on div "Choose items you're returning Order: 17702770   [DATE] [PERSON_NAME] by [PERSON…" at bounding box center [784, 299] width 385 height 407
click at [745, 380] on div "[PERSON_NAME] by [PERSON_NAME] Loves [PERSON_NAME] $29.99 iPhone 15 Pro * Retur…" at bounding box center [784, 309] width 346 height 260
drag, startPoint x: 733, startPoint y: 453, endPoint x: 738, endPoint y: 444, distance: 10.3
click at [738, 444] on div "Choose items you're returning Order: 17702770   [DATE] [PERSON_NAME] by [PERSON…" at bounding box center [784, 299] width 385 height 407
click at [740, 445] on div "Choose items you're returning Order: 17702770   [DATE] [PERSON_NAME] by [PERSON…" at bounding box center [784, 299] width 385 height 407
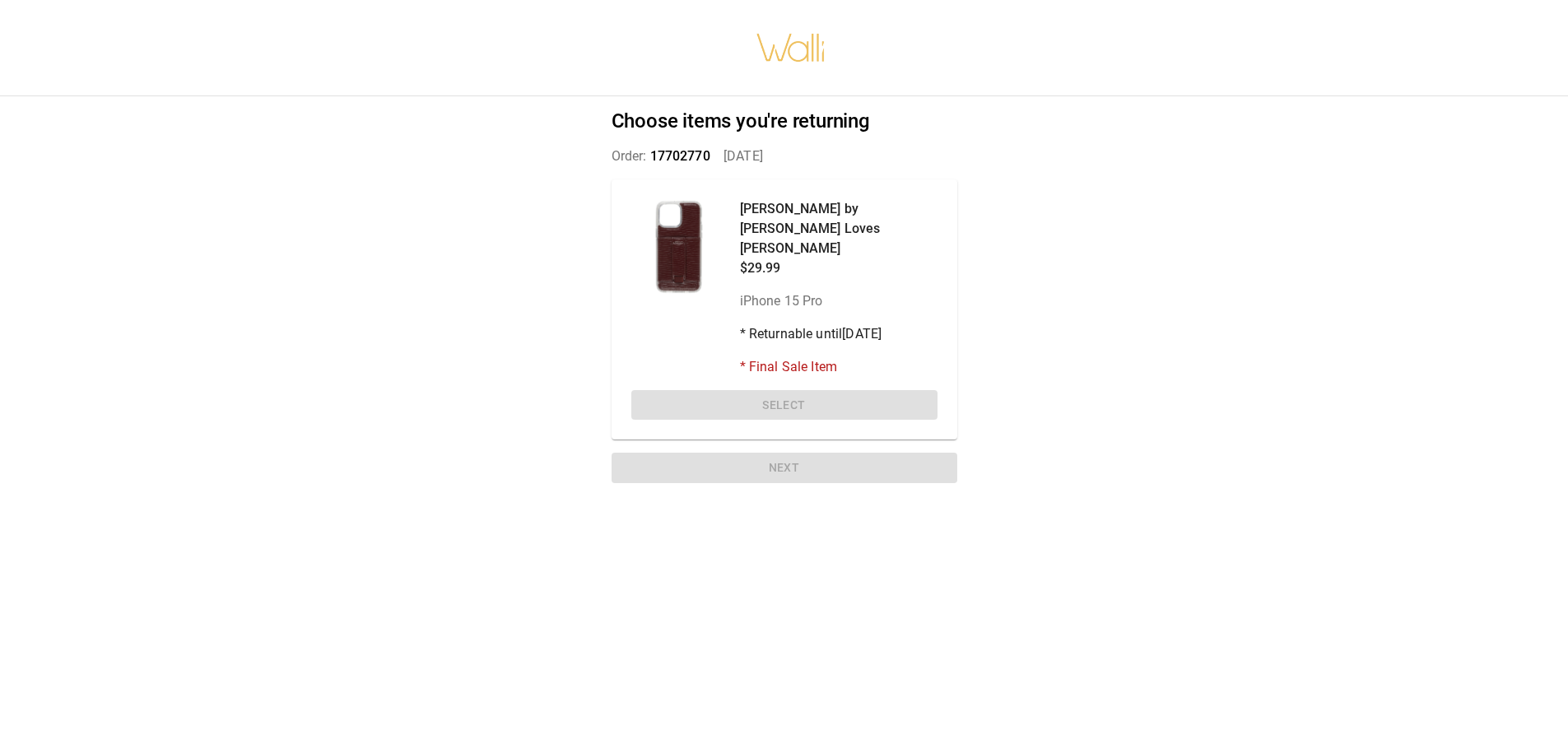
drag, startPoint x: 726, startPoint y: 444, endPoint x: 1173, endPoint y: 277, distance: 477.2
click at [1173, 277] on div "Choose items you're returning Order: 17702770   [DATE] [PERSON_NAME] by [PERSON…" at bounding box center [784, 372] width 1568 height 744
click at [690, 247] on div at bounding box center [678, 247] width 95 height 95
